Goal: Information Seeking & Learning: Learn about a topic

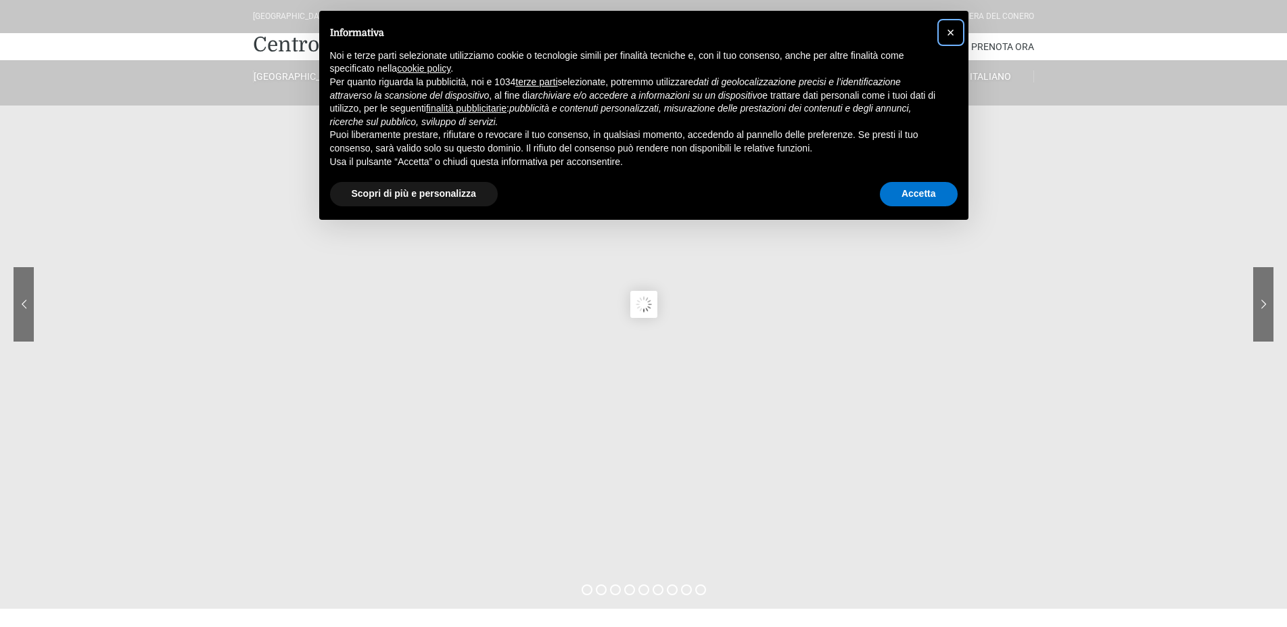
click at [949, 28] on span "×" at bounding box center [951, 32] width 8 height 15
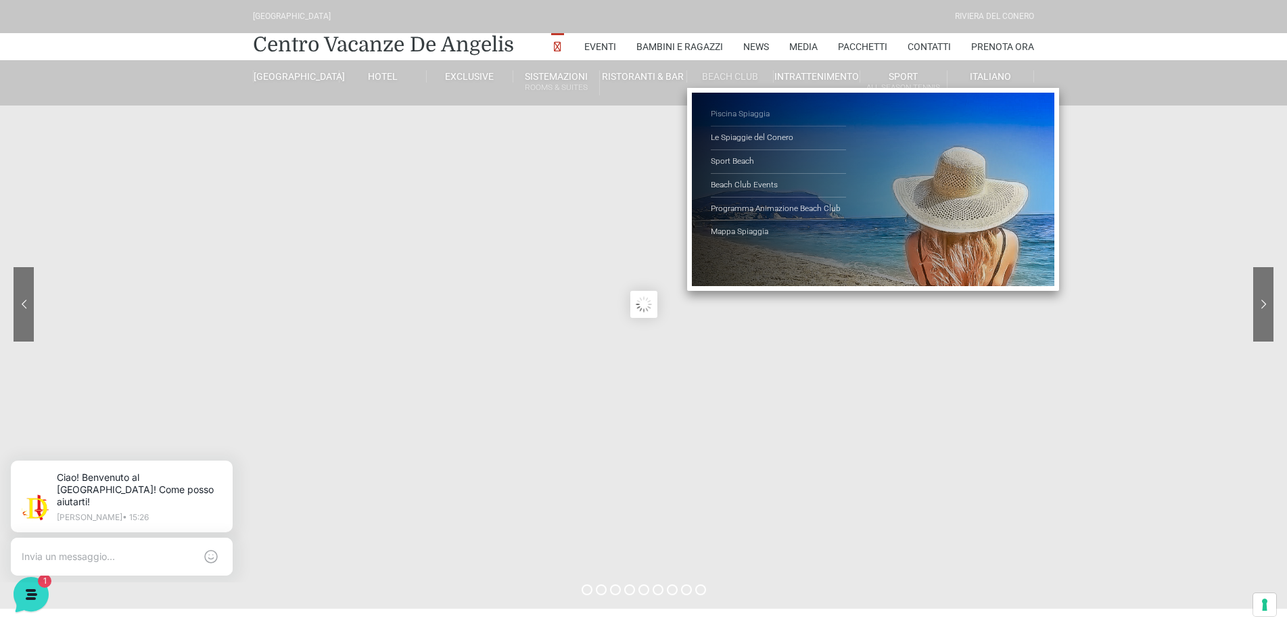
click at [737, 113] on link "Piscina Spiaggia" at bounding box center [778, 115] width 135 height 24
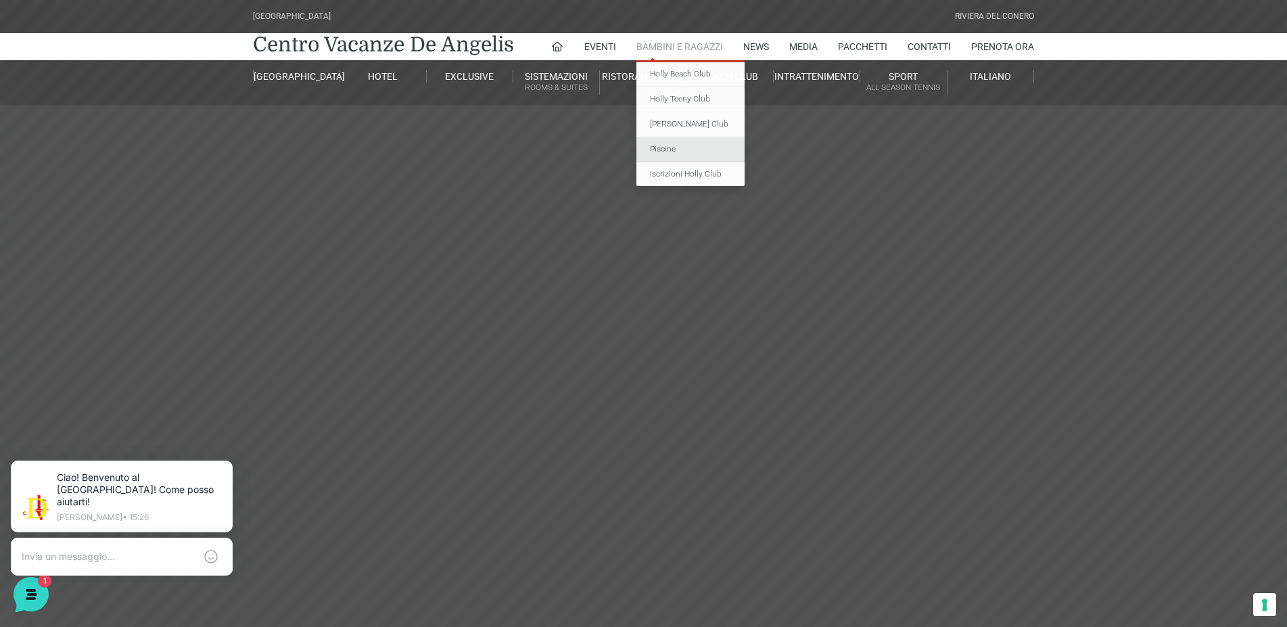
click at [656, 149] on link "Piscine" at bounding box center [690, 149] width 108 height 25
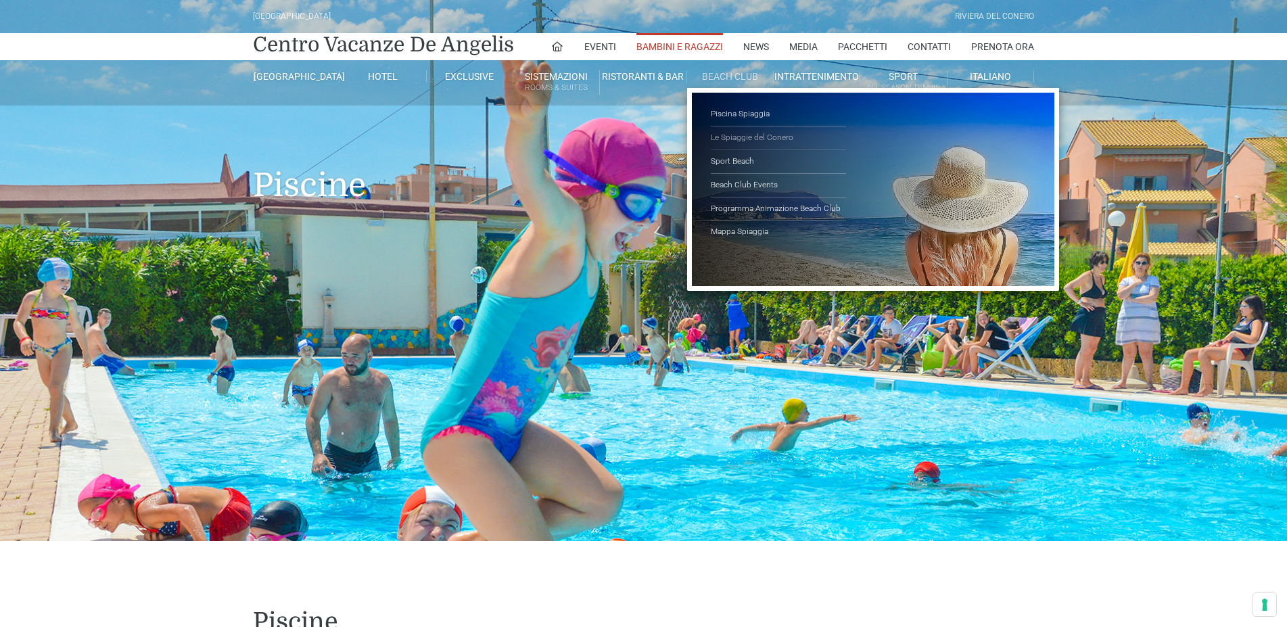
click at [752, 136] on link "Le Spiaggie del Conero" at bounding box center [778, 138] width 135 height 24
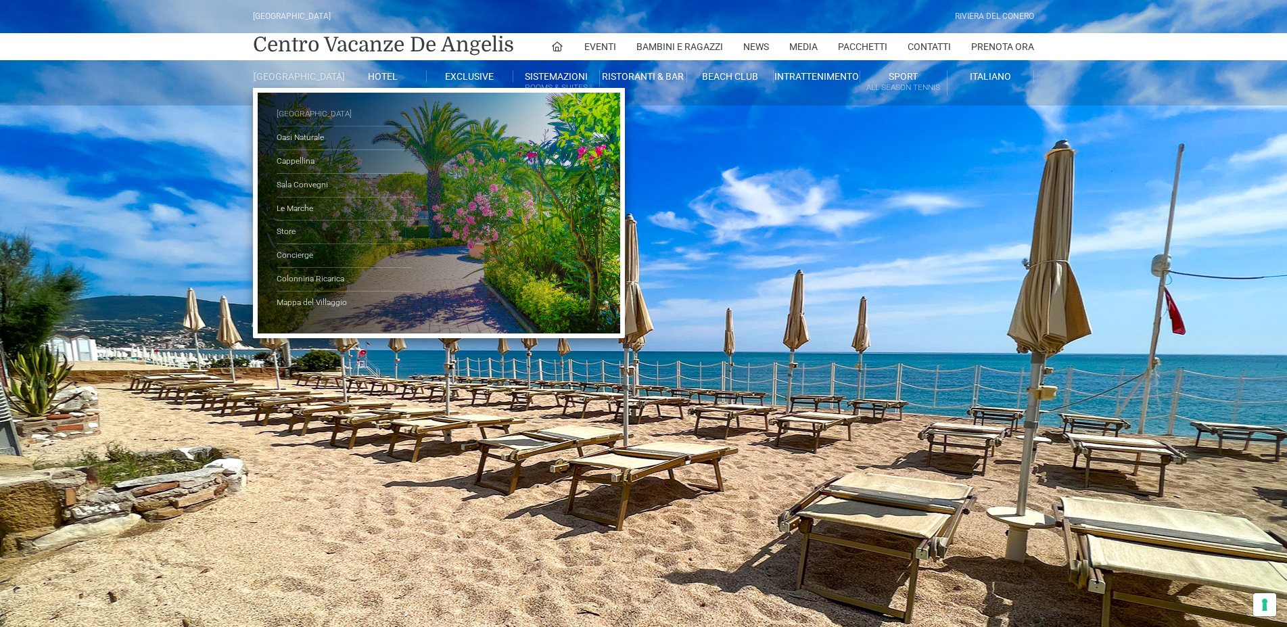
click at [310, 123] on link "[GEOGRAPHIC_DATA]" at bounding box center [344, 115] width 135 height 24
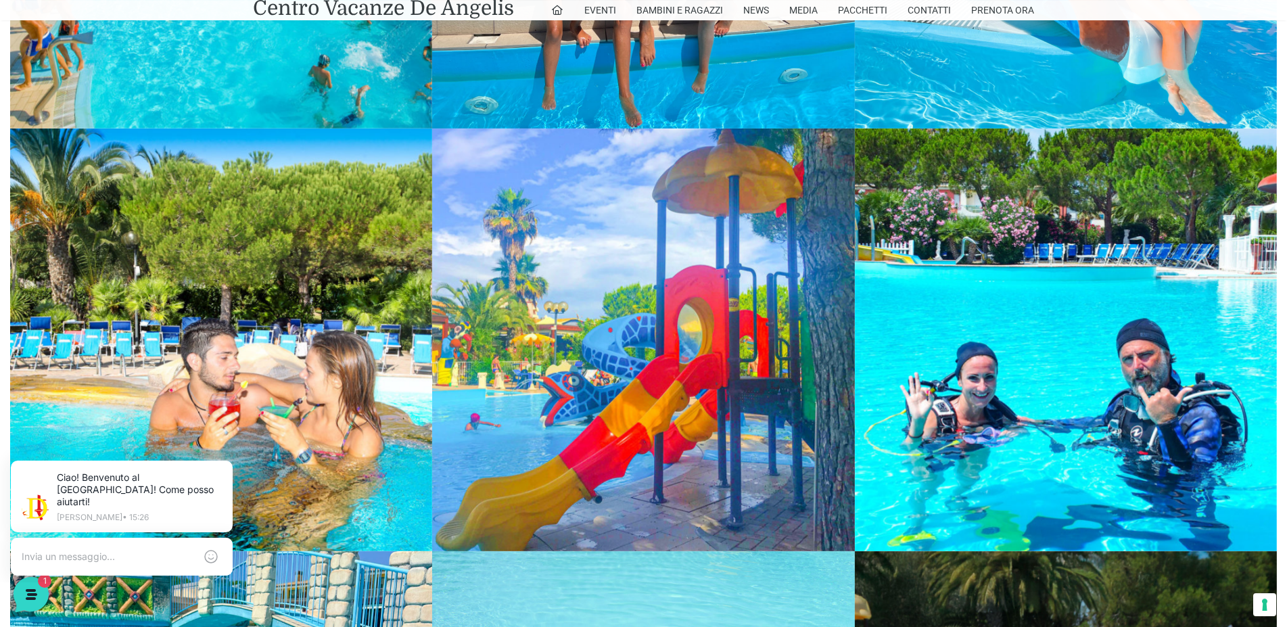
scroll to position [2070, 0]
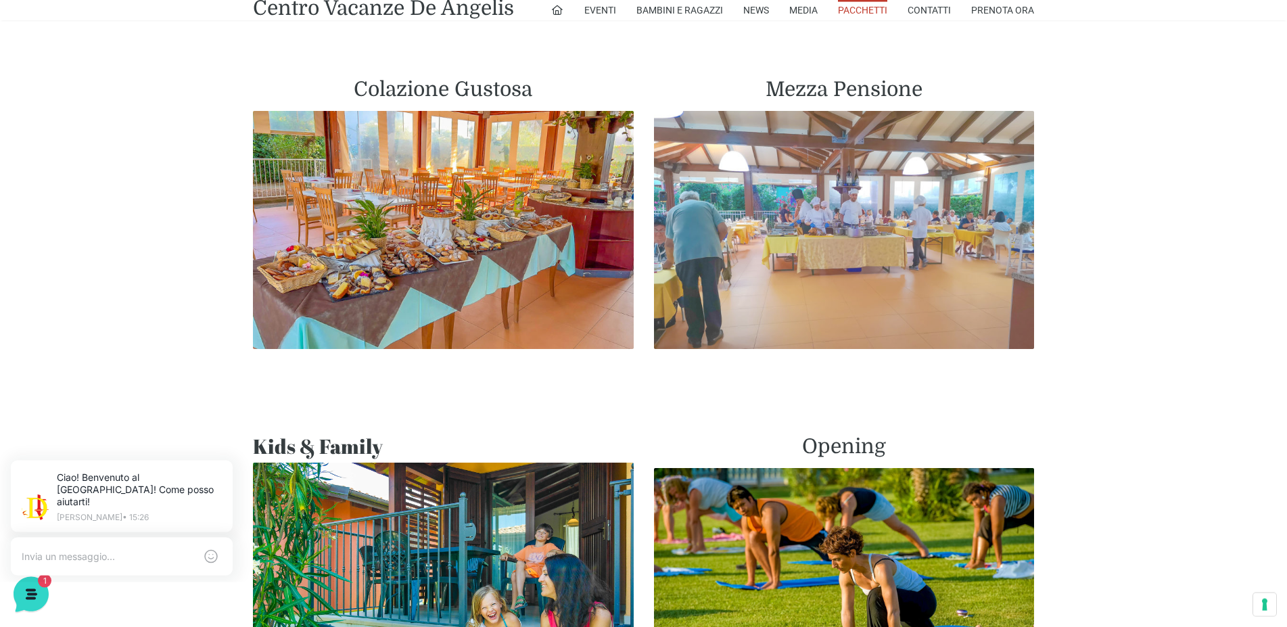
scroll to position [759, 0]
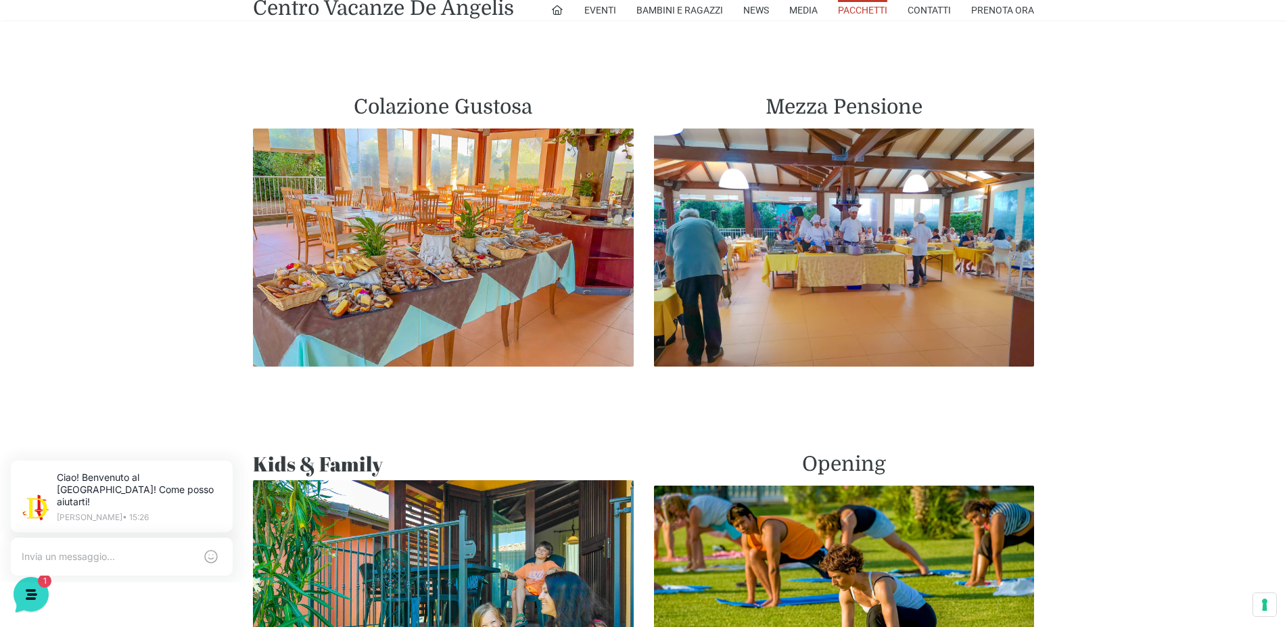
click at [858, 95] on h2 "Mezza Pensione" at bounding box center [844, 107] width 381 height 24
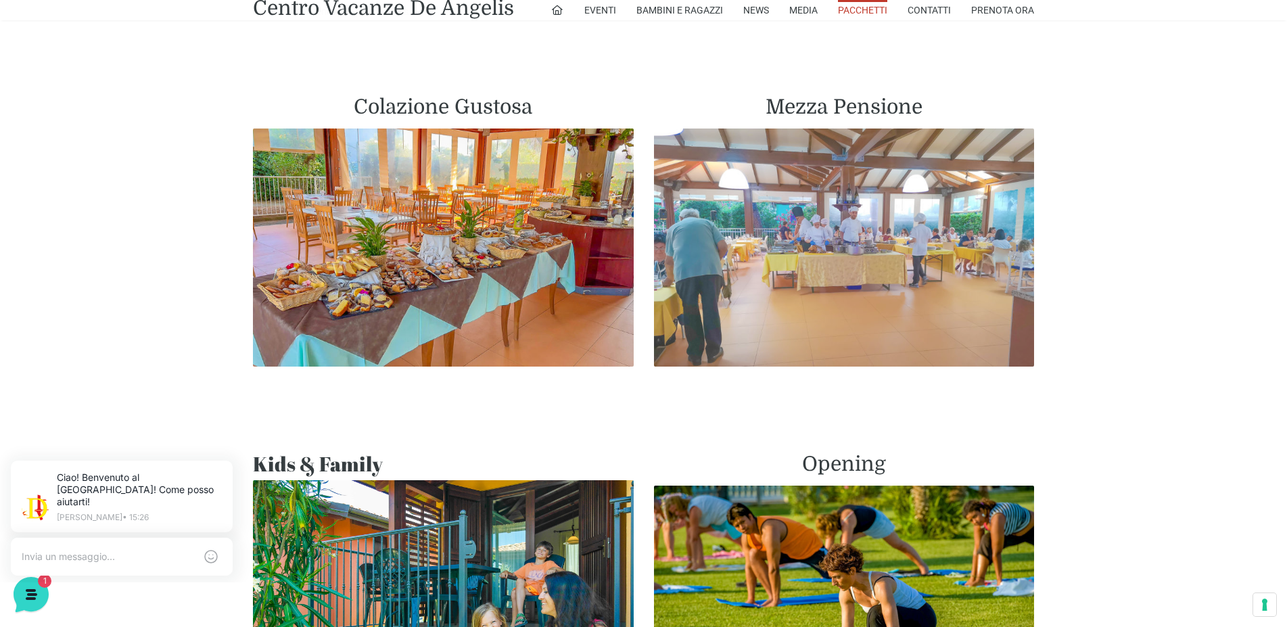
drag, startPoint x: 833, startPoint y: 207, endPoint x: 824, endPoint y: 206, distance: 8.8
click at [828, 207] on img at bounding box center [844, 248] width 381 height 238
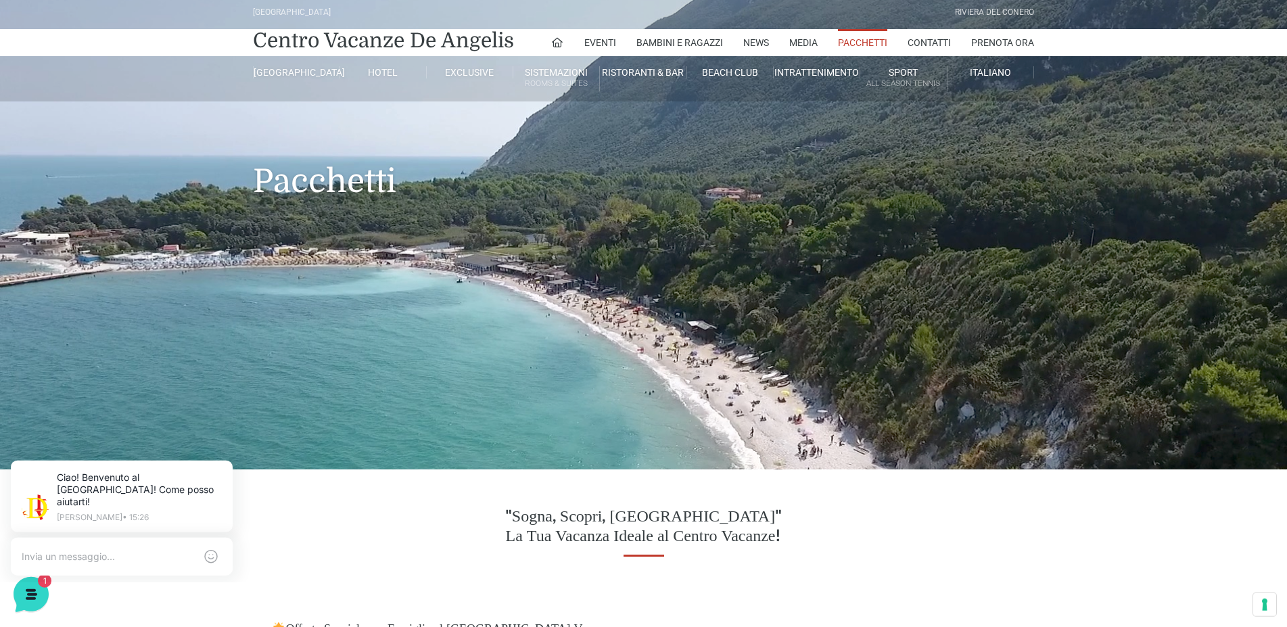
scroll to position [0, 0]
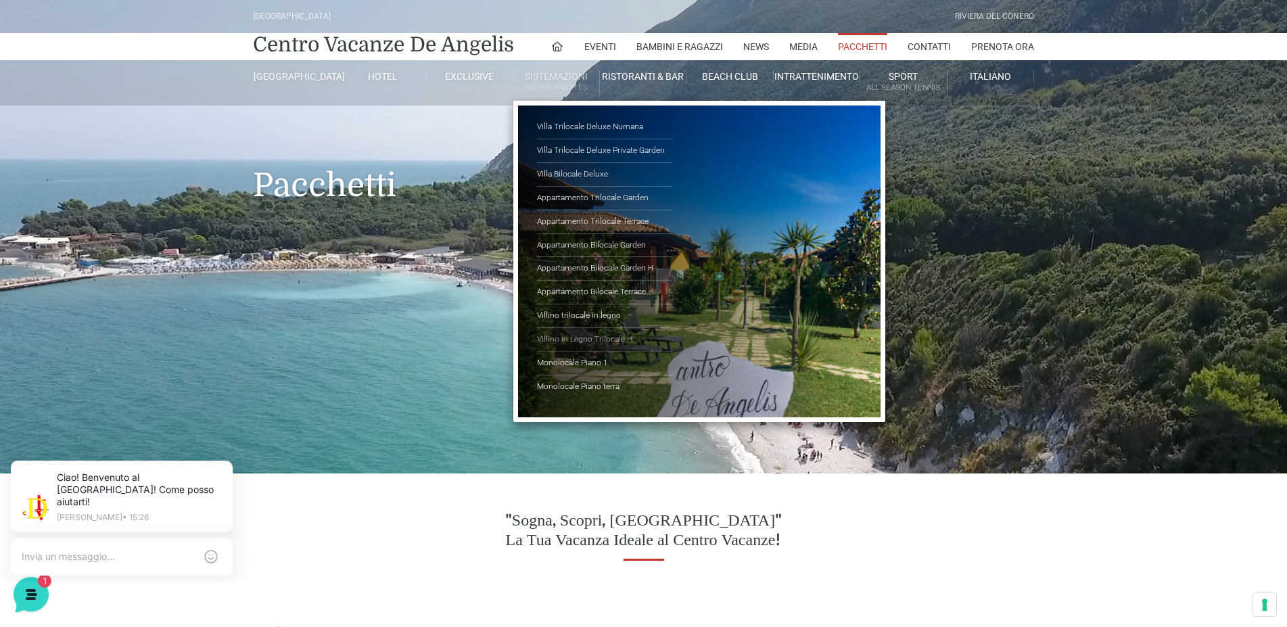
click at [585, 336] on link "Villino in Legno Trilocale H" at bounding box center [604, 340] width 135 height 24
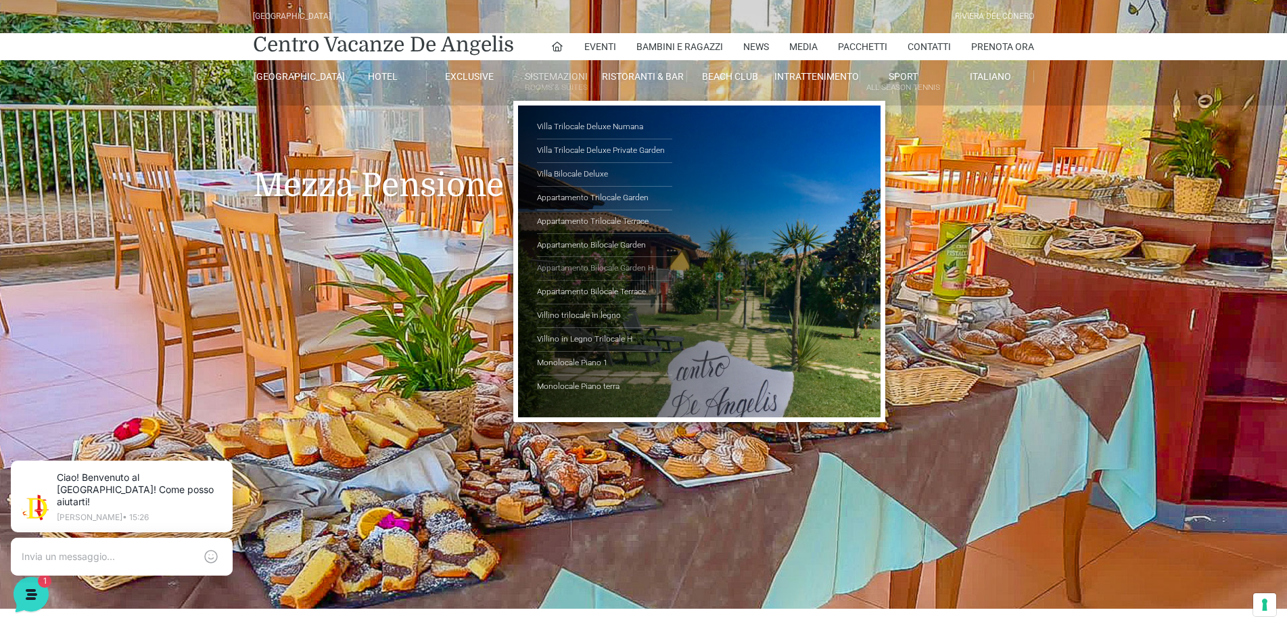
click at [602, 269] on link "Appartamento Bilocale Garden H" at bounding box center [604, 269] width 135 height 24
click at [595, 363] on link "Monolocale Piano 1" at bounding box center [604, 364] width 135 height 24
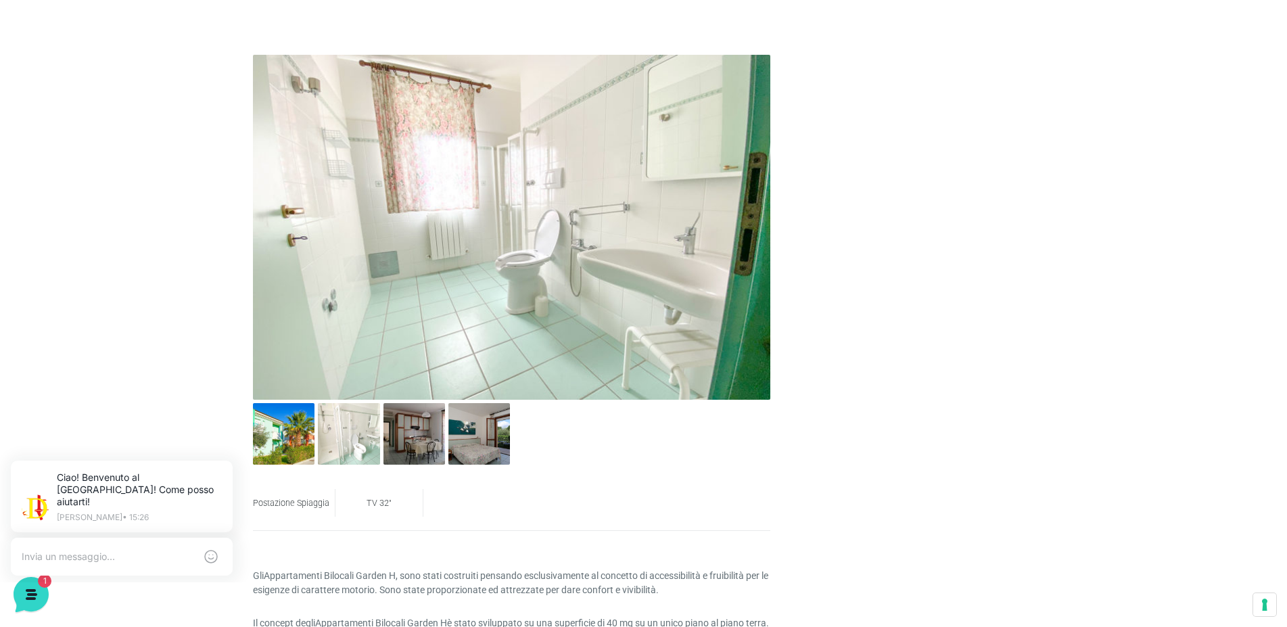
scroll to position [897, 0]
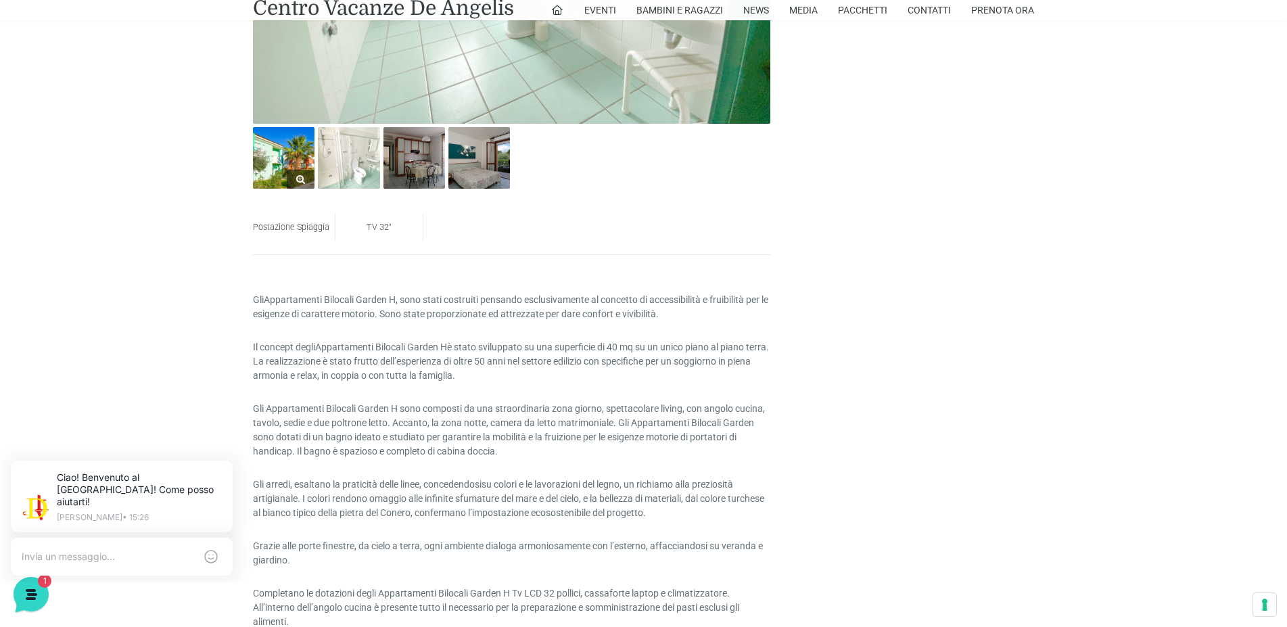
click at [256, 173] on img at bounding box center [284, 158] width 62 height 62
click at [478, 172] on img at bounding box center [479, 158] width 62 height 62
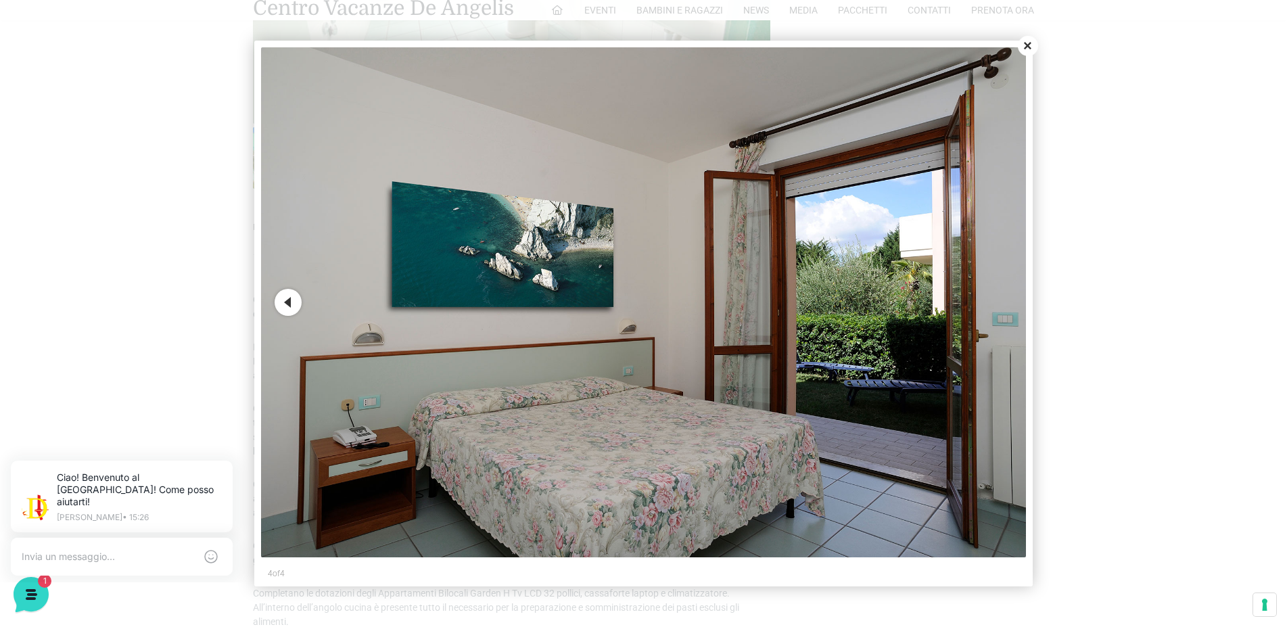
click at [1029, 43] on button "Close" at bounding box center [1028, 46] width 20 height 20
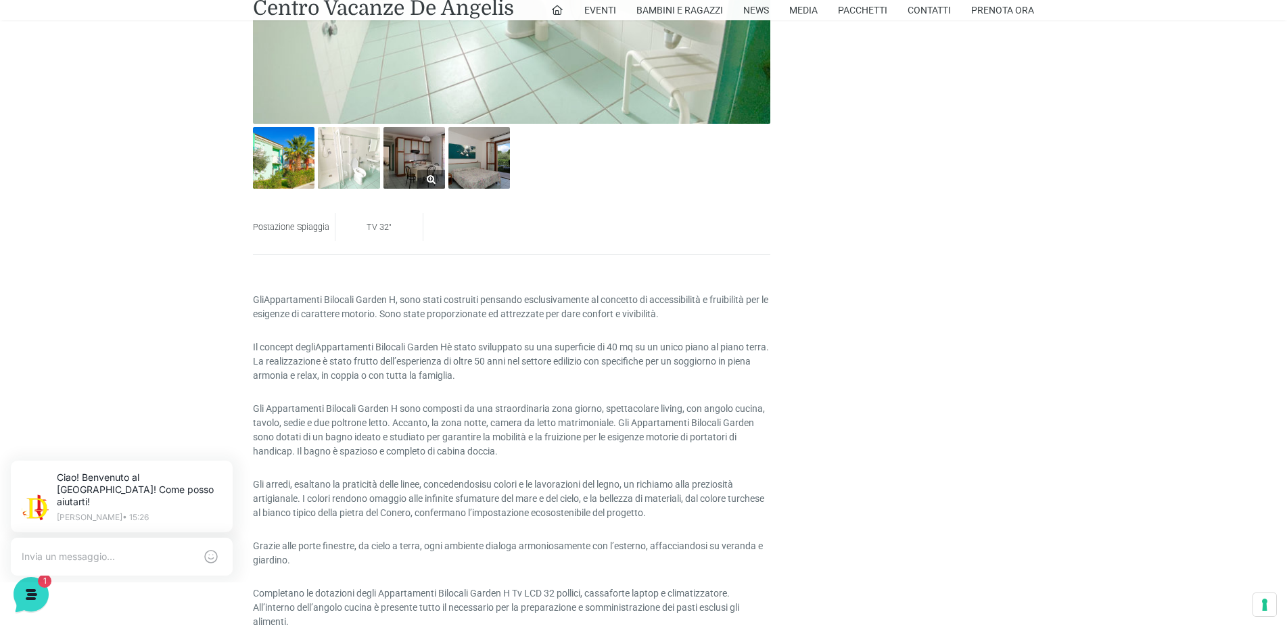
click at [423, 166] on img at bounding box center [415, 158] width 62 height 62
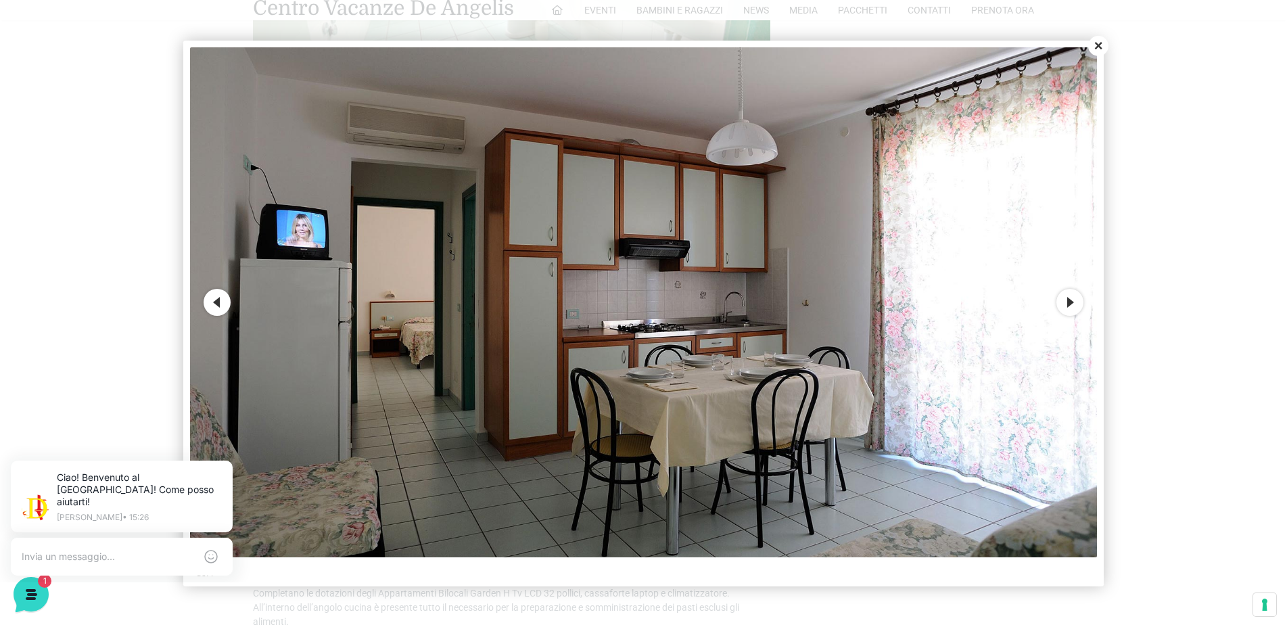
click at [1102, 47] on button "Close" at bounding box center [1098, 46] width 20 height 20
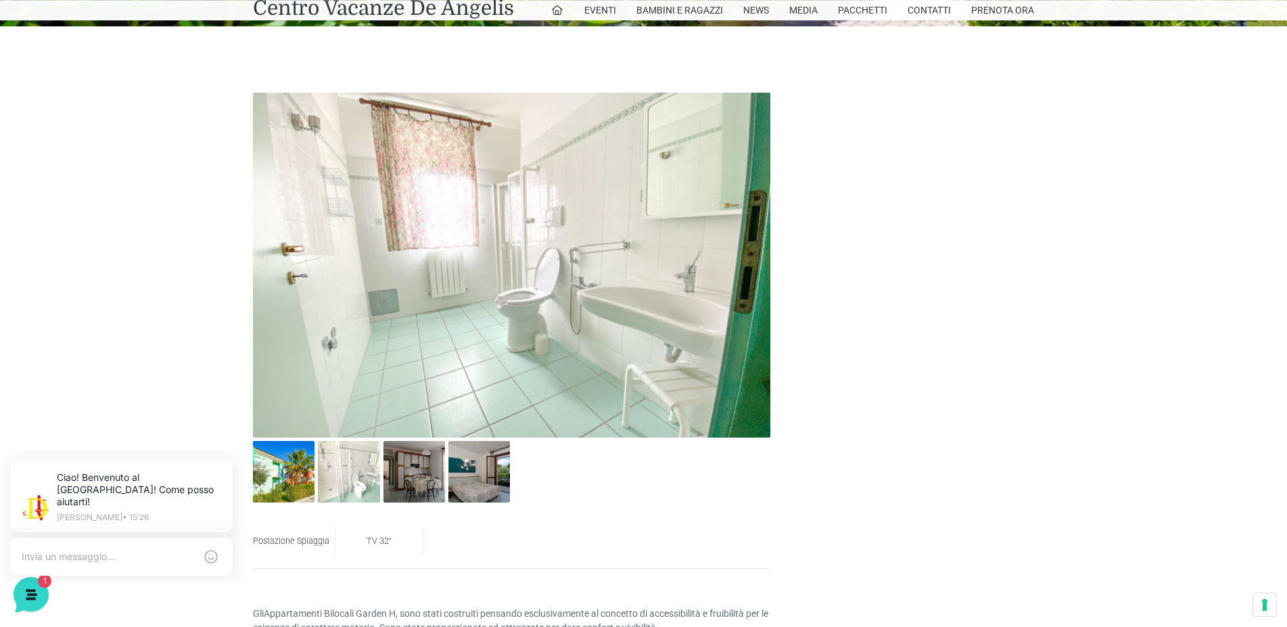
scroll to position [507, 0]
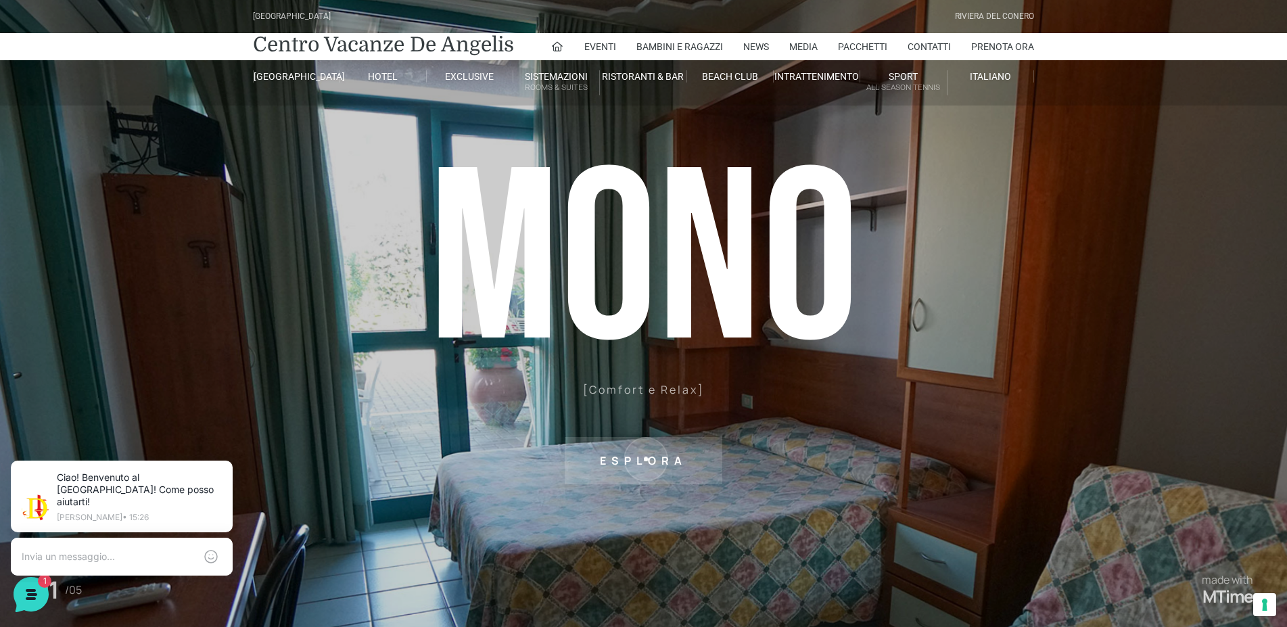
click at [646, 459] on sr7-txt "Esplora" at bounding box center [644, 460] width 158 height 47
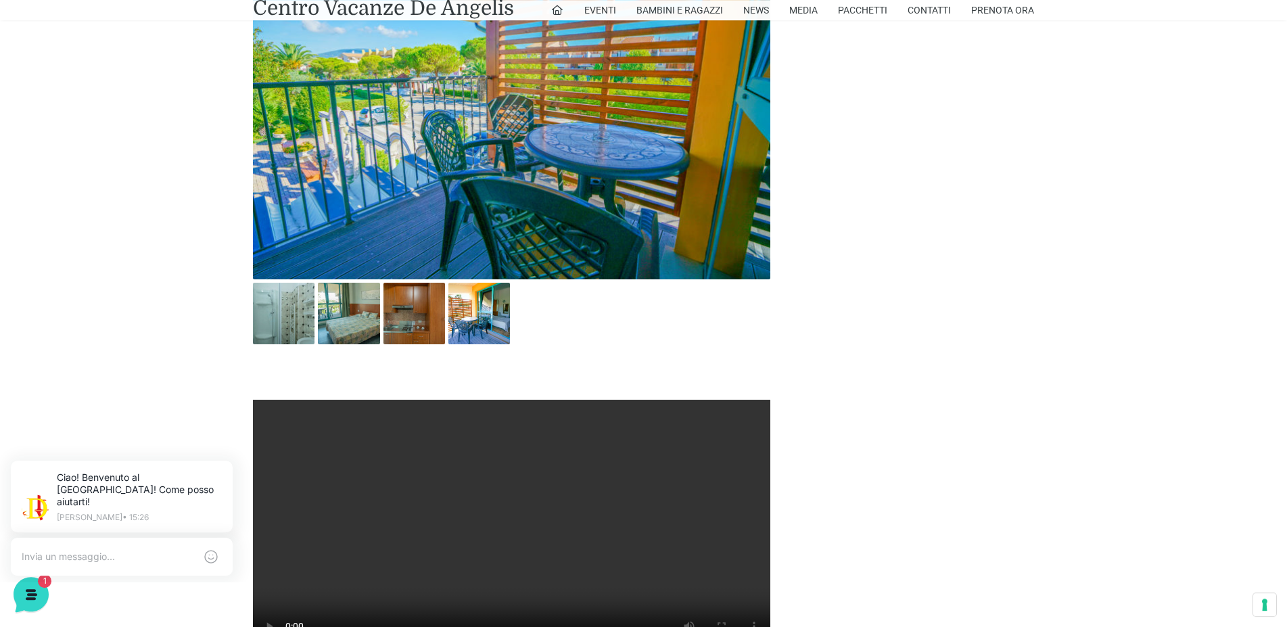
scroll to position [903, 0]
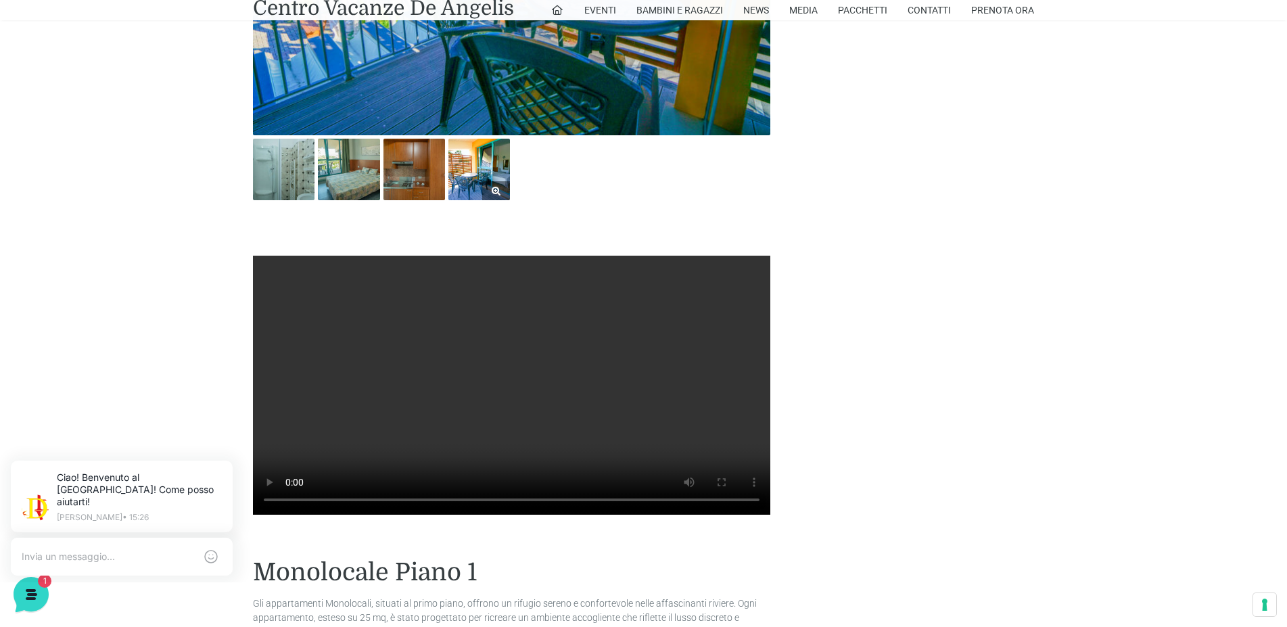
click at [478, 179] on img at bounding box center [479, 170] width 62 height 62
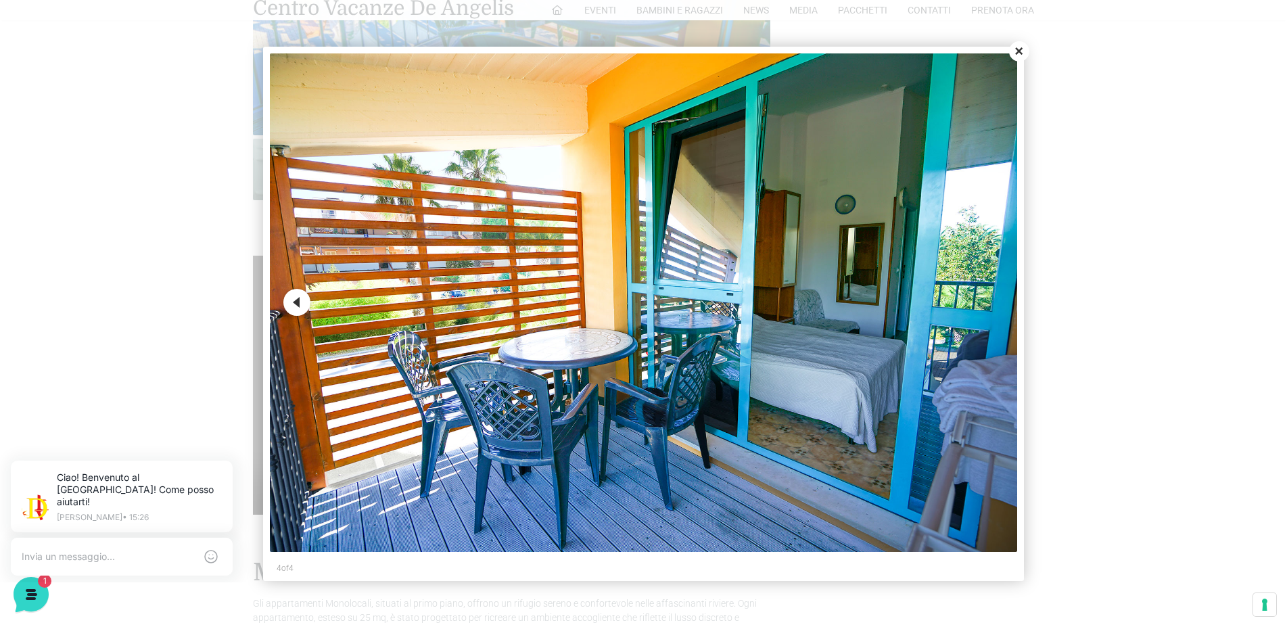
click at [1019, 47] on button "Close" at bounding box center [1019, 51] width 20 height 20
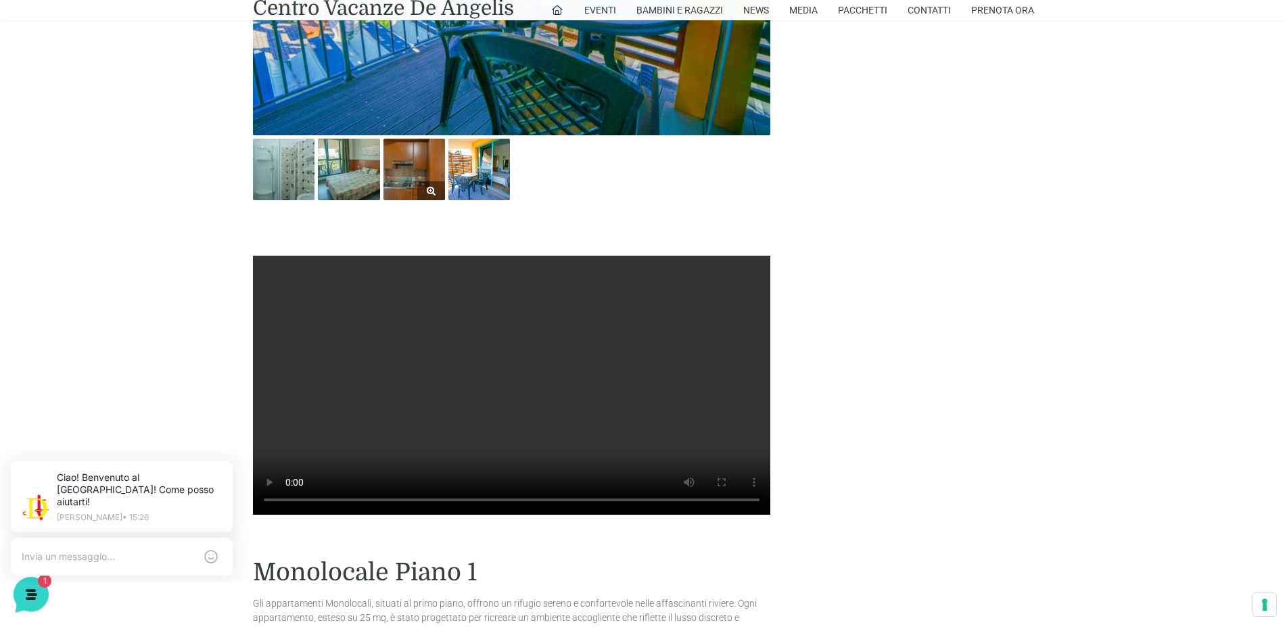
click at [407, 187] on img at bounding box center [415, 170] width 62 height 62
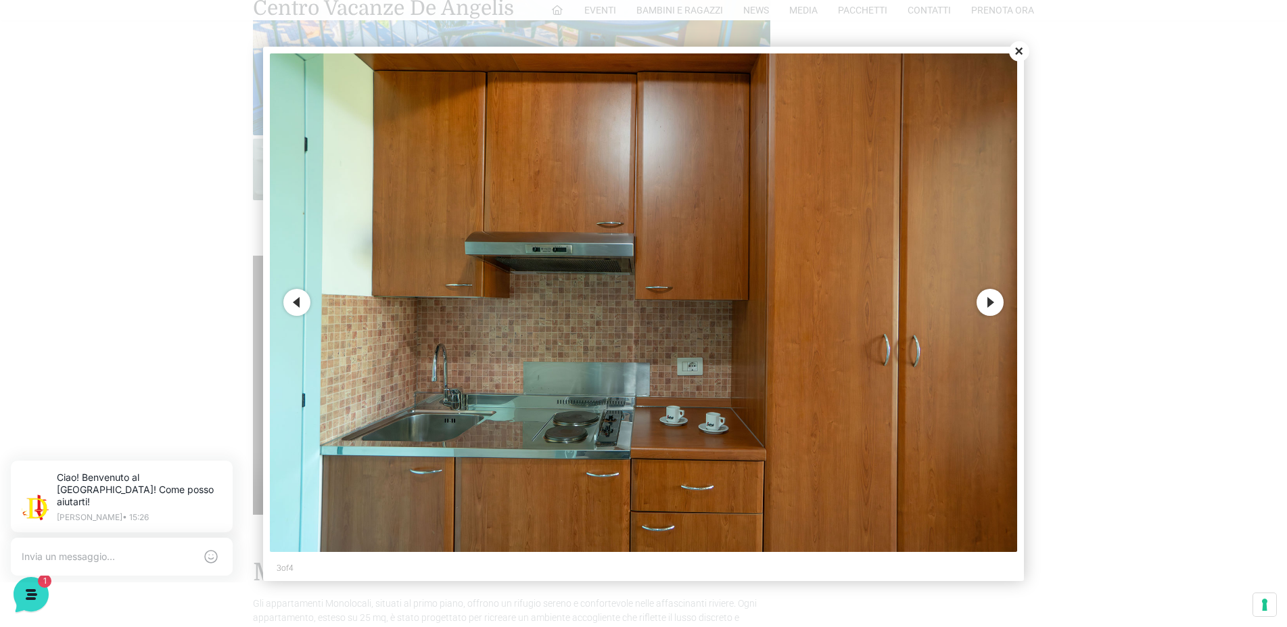
click at [987, 308] on button "Next" at bounding box center [990, 302] width 27 height 27
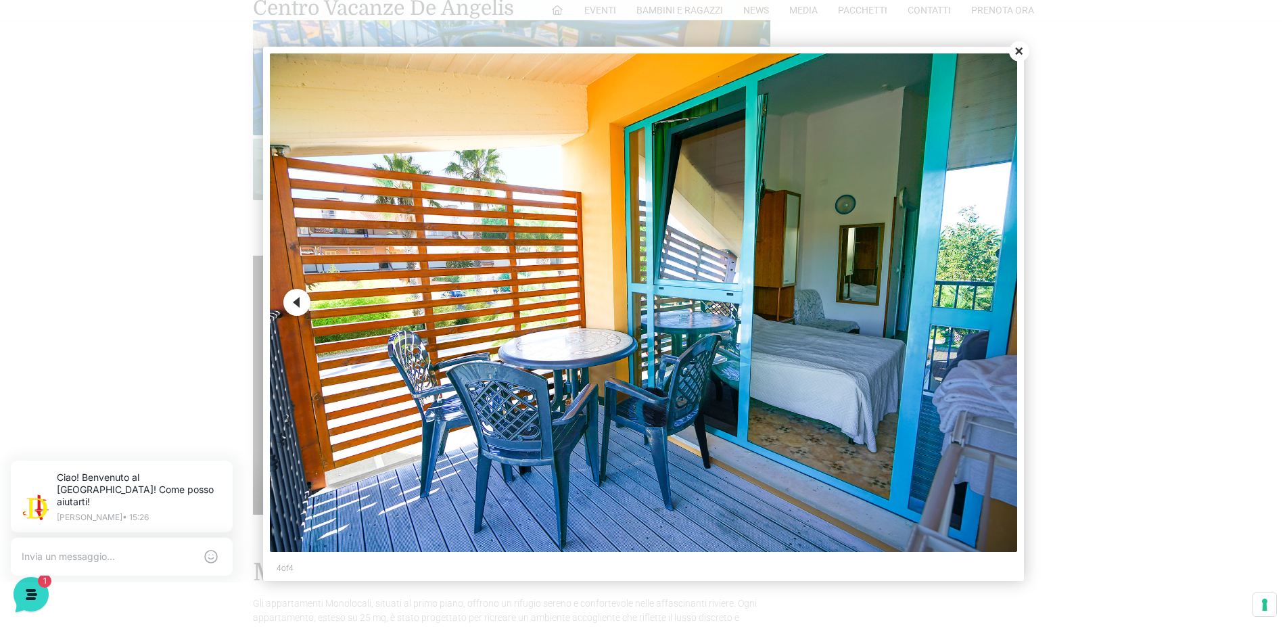
click at [1022, 53] on button "Close" at bounding box center [1019, 51] width 20 height 20
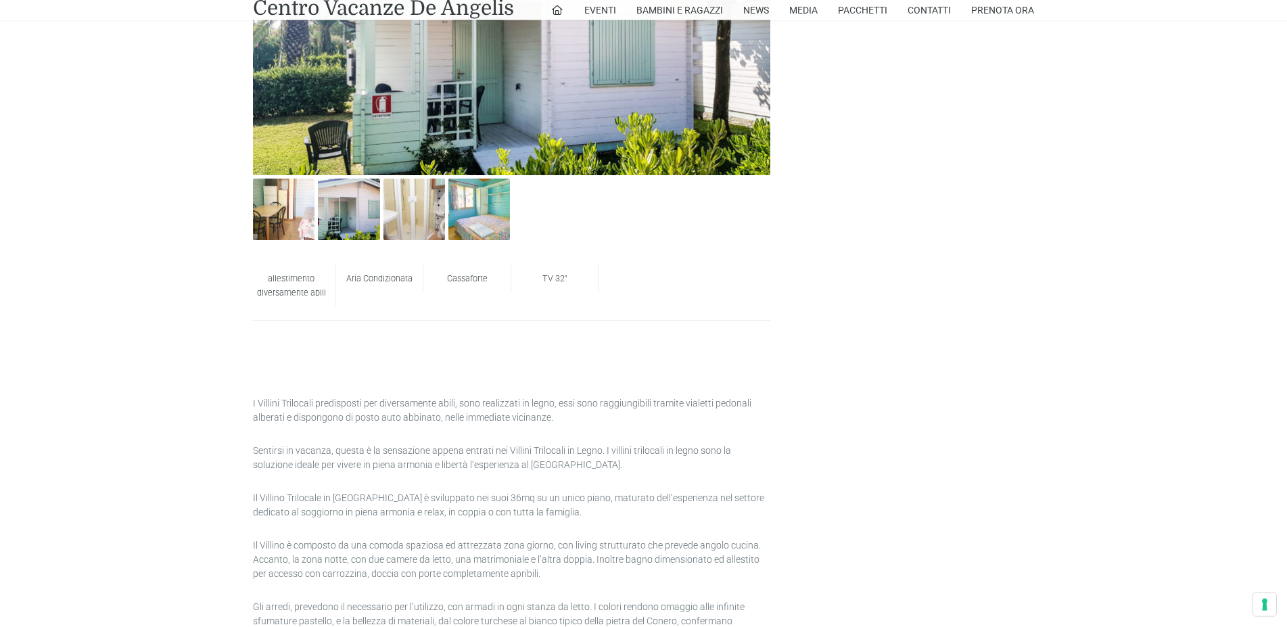
scroll to position [621, 0]
